Goal: Task Accomplishment & Management: Manage account settings

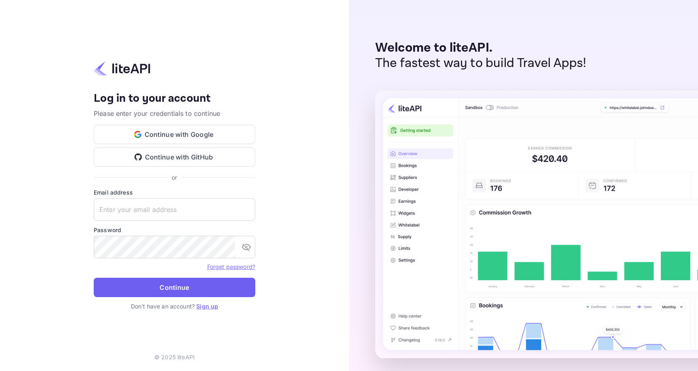
type input "senthil@gounravel.com"
click at [187, 285] on button "Continue" at bounding box center [175, 287] width 162 height 19
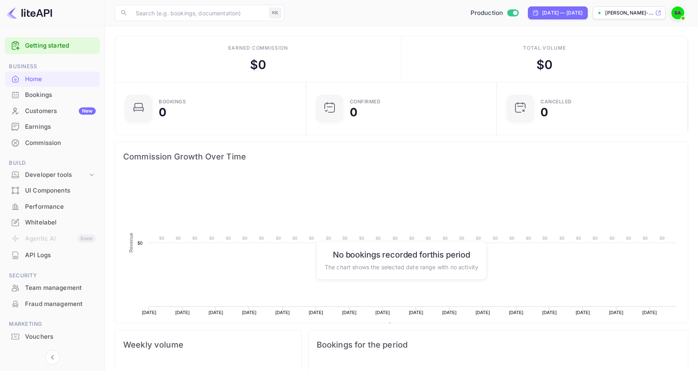
scroll to position [131, 186]
click at [79, 177] on div "Developer tools" at bounding box center [56, 174] width 63 height 9
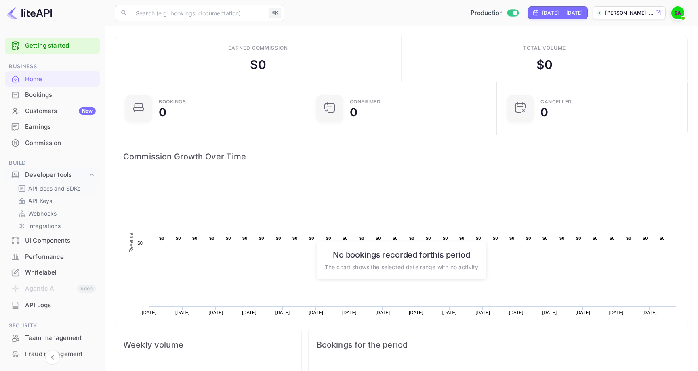
click at [74, 189] on p "API docs and SDKs" at bounding box center [54, 188] width 53 height 8
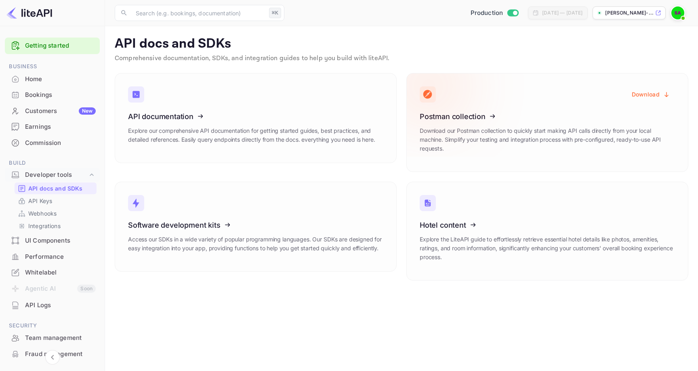
click at [645, 91] on button "Download" at bounding box center [651, 94] width 48 height 16
click at [50, 202] on p "API Keys" at bounding box center [40, 201] width 24 height 8
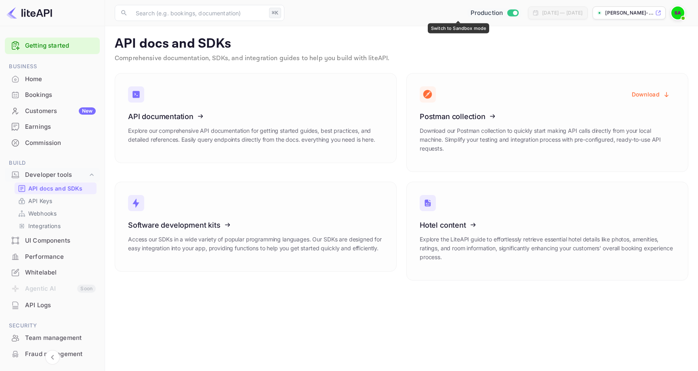
click at [507, 12] on input "Switch to Sandbox mode" at bounding box center [515, 12] width 16 height 5
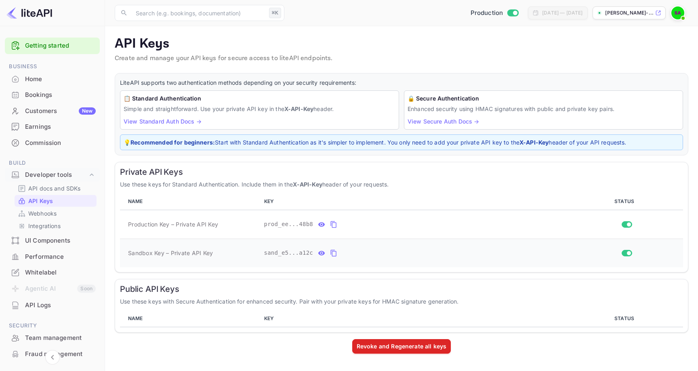
click at [336, 256] on icon "private api keys table" at bounding box center [334, 253] width 6 height 7
click at [335, 222] on icon "private api keys table" at bounding box center [333, 225] width 7 height 10
